Goal: Navigation & Orientation: Find specific page/section

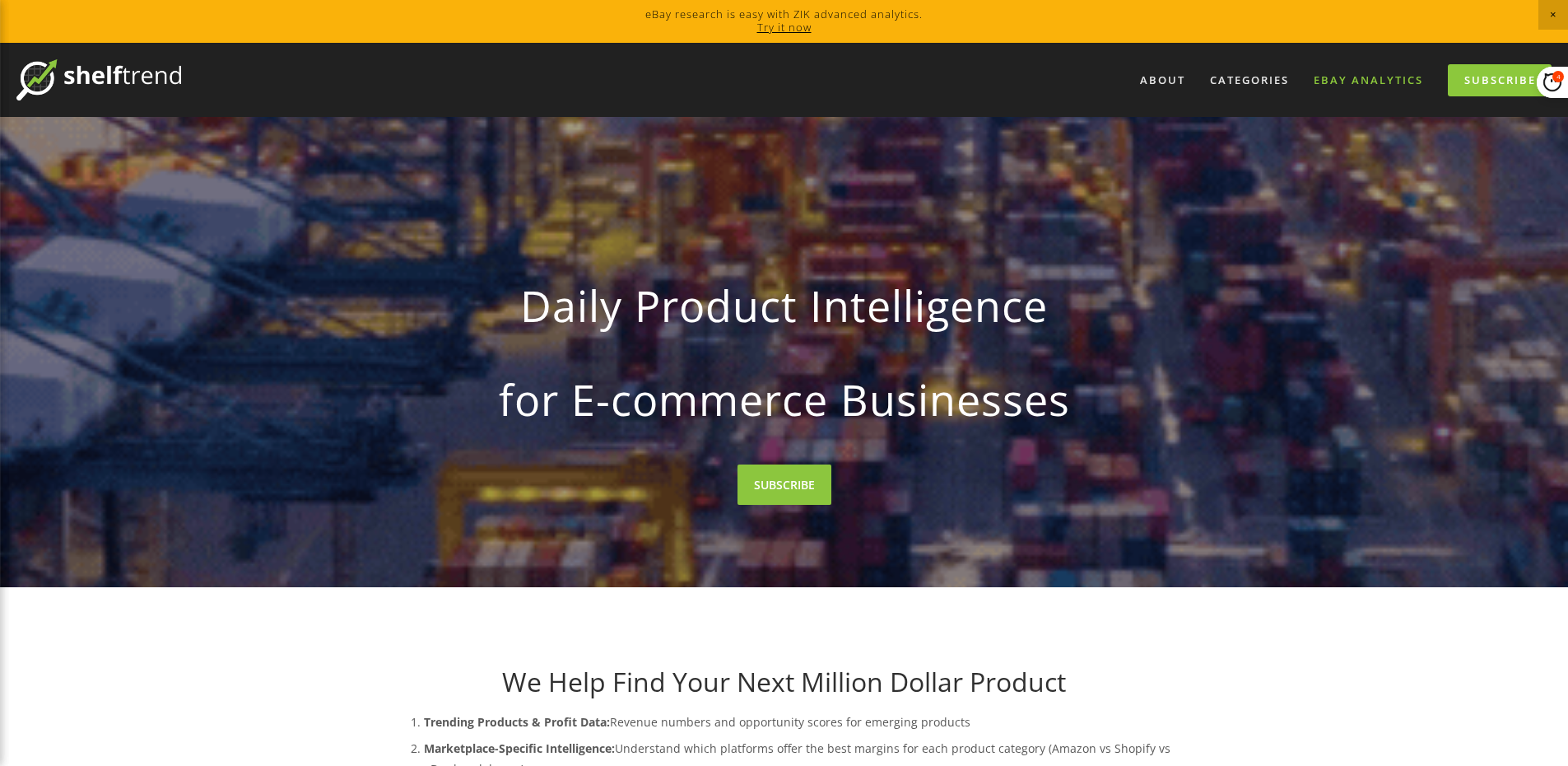
click at [1374, 77] on div at bounding box center [784, 383] width 1568 height 766
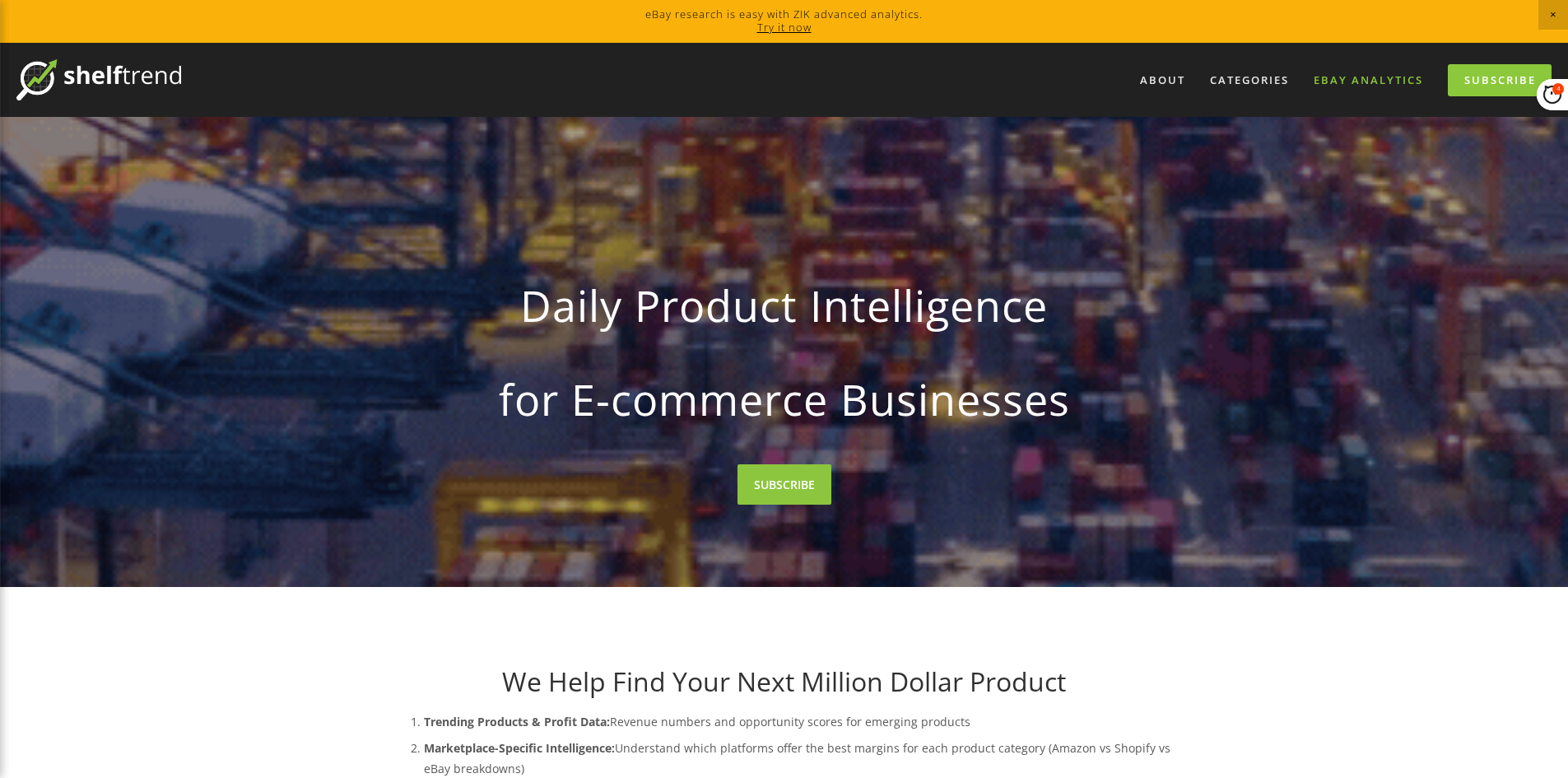
click at [1346, 79] on link "eBay Analytics" at bounding box center [1369, 80] width 131 height 27
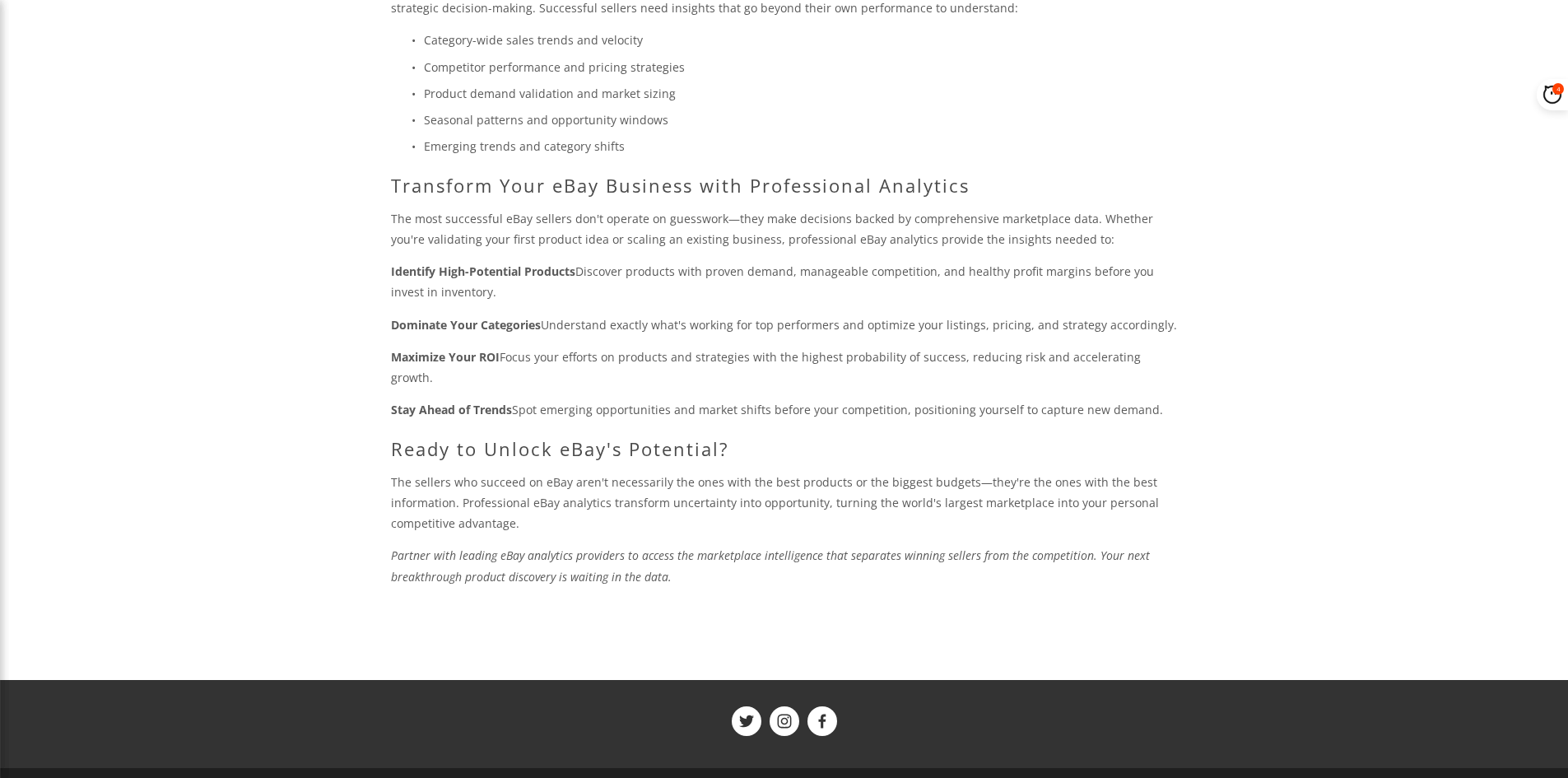
scroll to position [1063, 0]
